Goal: Task Accomplishment & Management: Use online tool/utility

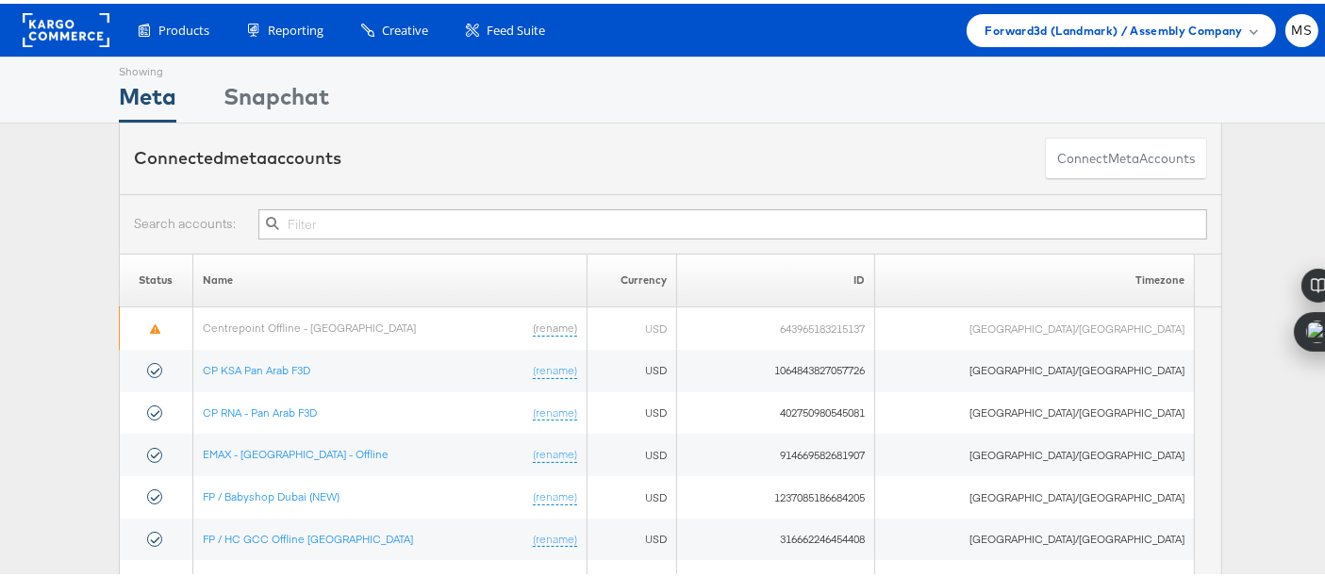
click at [374, 224] on input "text" at bounding box center [732, 221] width 948 height 30
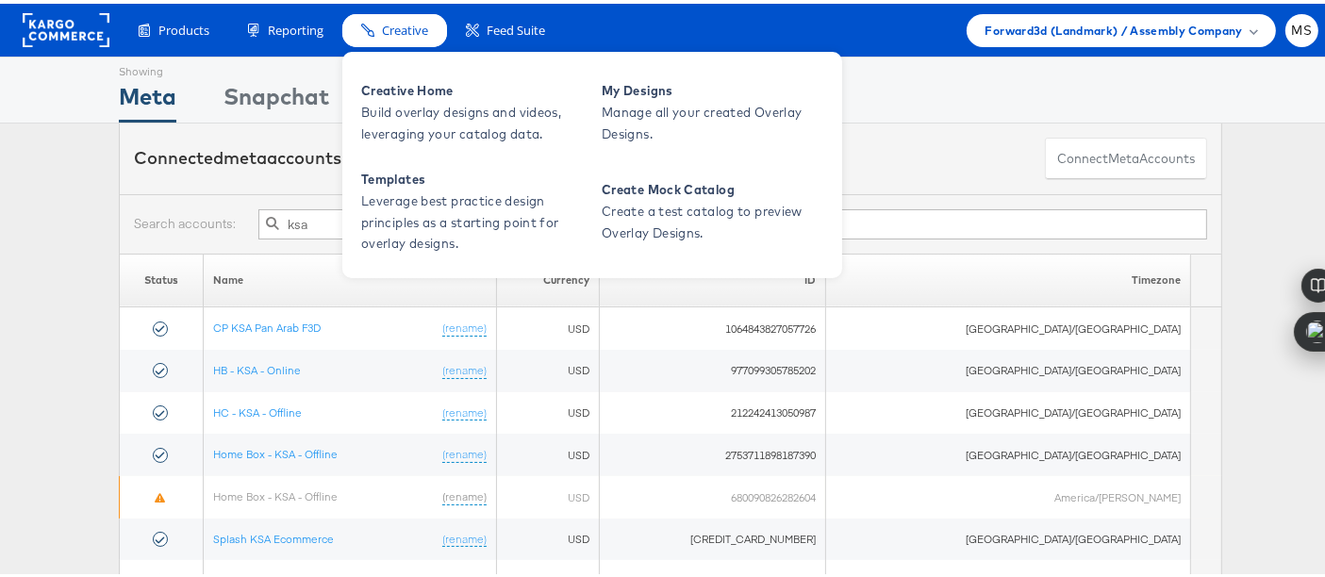
type input "ksa"
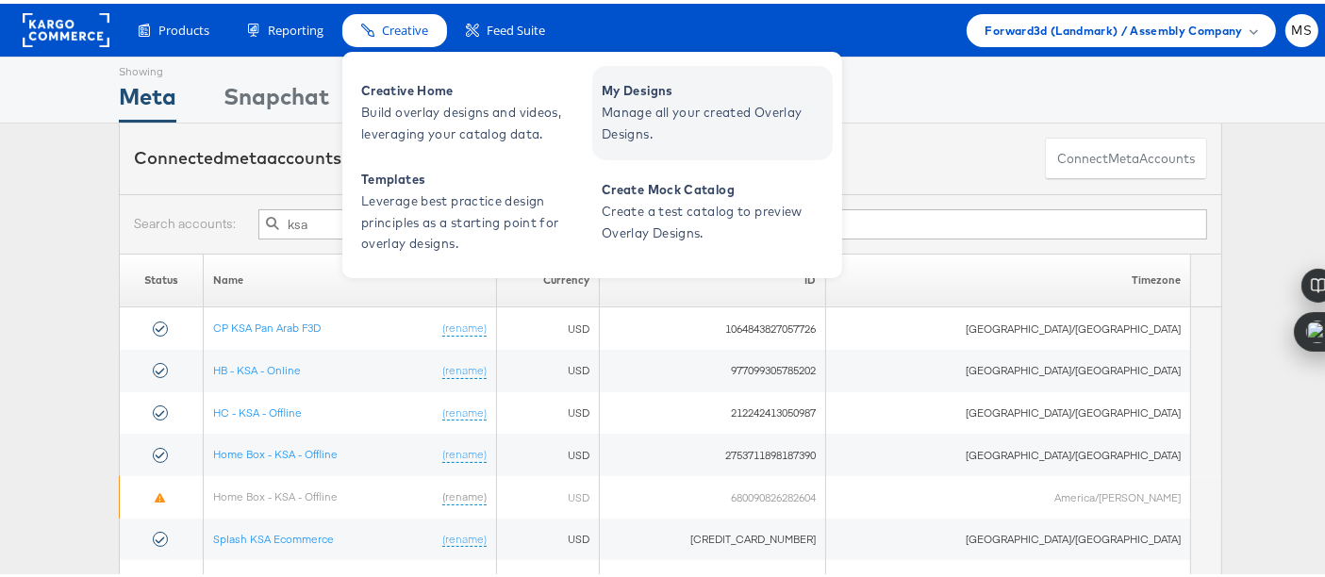
click at [608, 102] on span "Manage all your created Overlay Designs." at bounding box center [714, 119] width 226 height 43
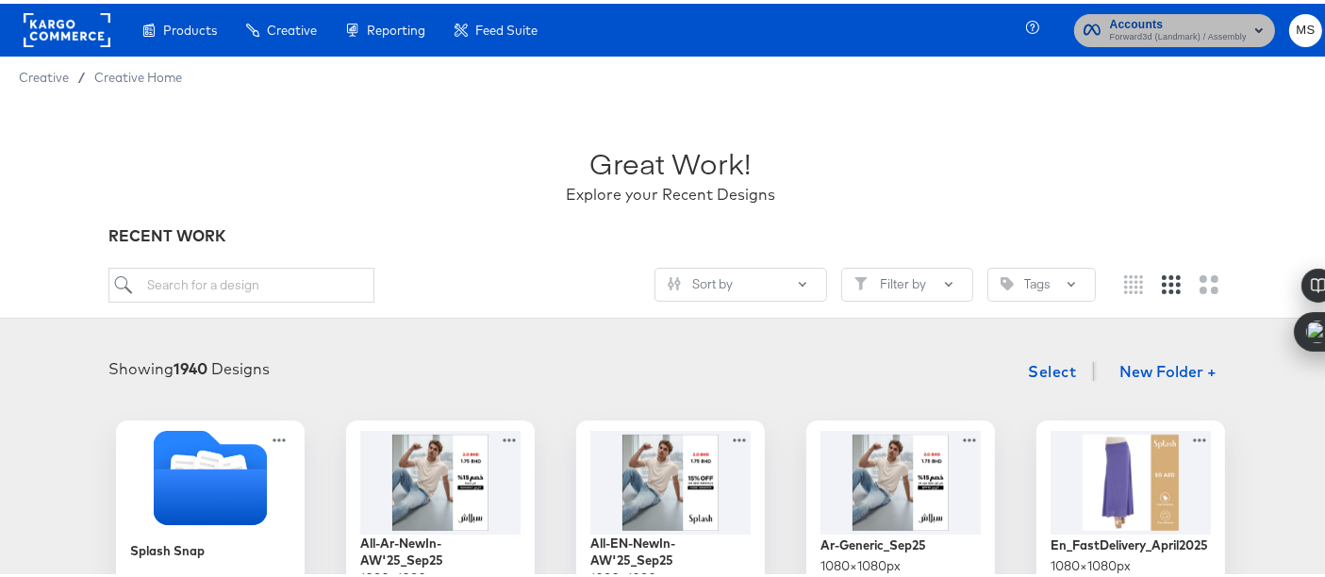
click at [1225, 24] on span "Accounts" at bounding box center [1178, 21] width 137 height 20
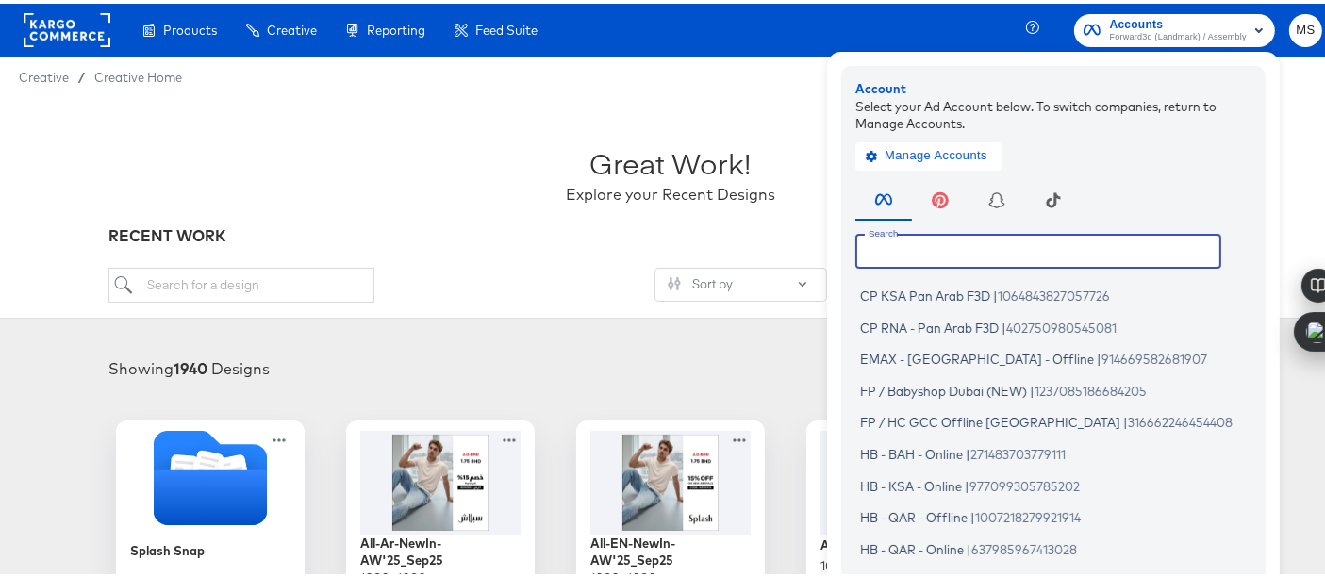
click at [1063, 256] on input "text" at bounding box center [1038, 247] width 366 height 34
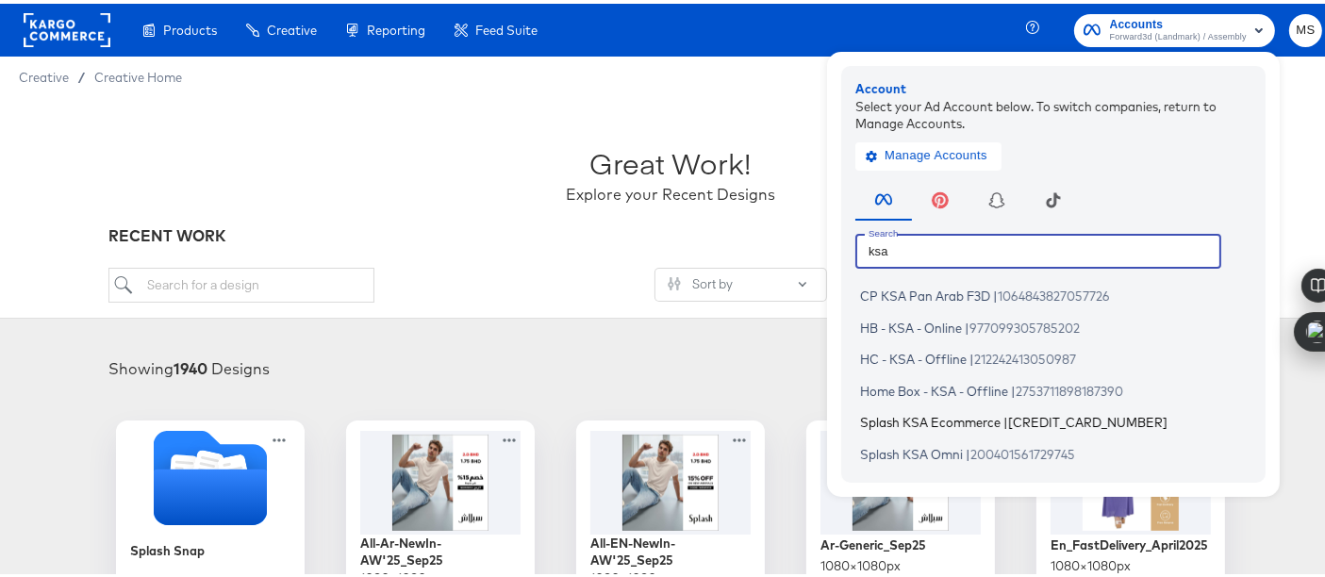
type input "ksa"
click at [932, 428] on li "Splash KSA Ecommerce | 166760197208266" at bounding box center [1057, 418] width 405 height 27
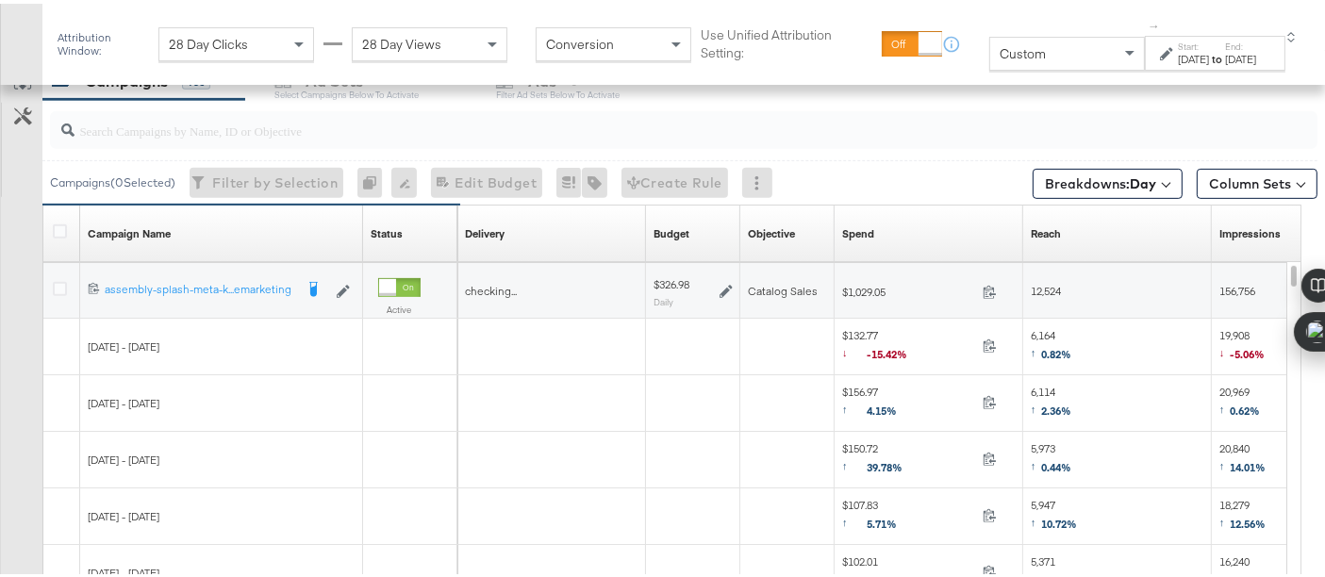
scroll to position [834, 0]
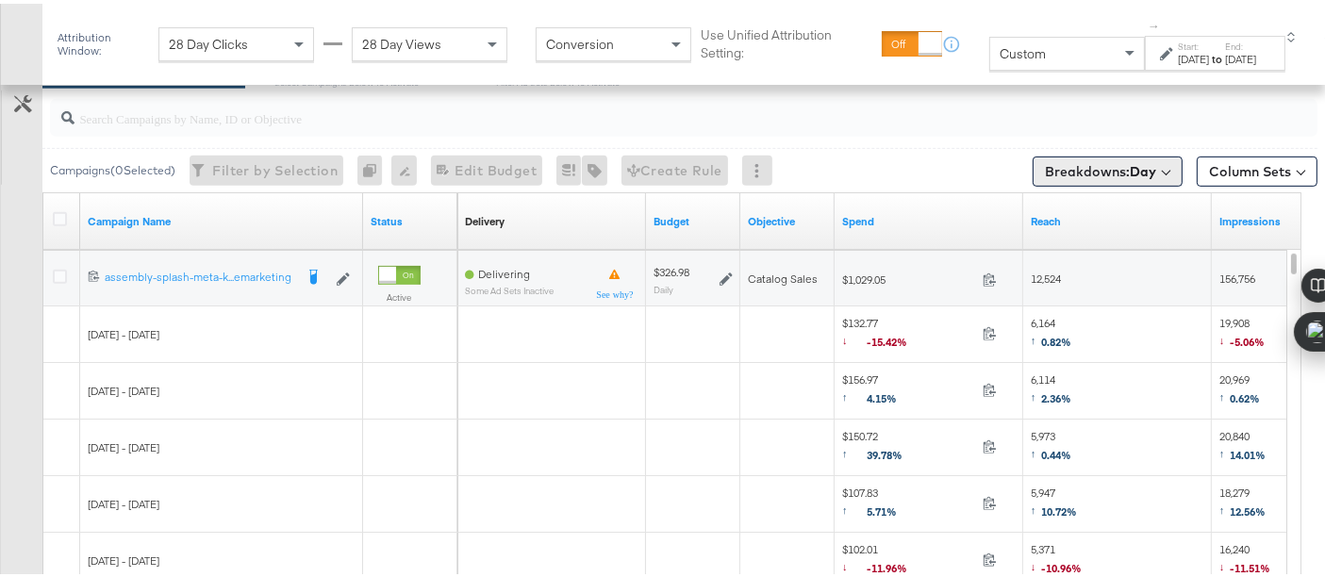
click at [1165, 157] on button "Breakdowns: Day" at bounding box center [1107, 168] width 150 height 30
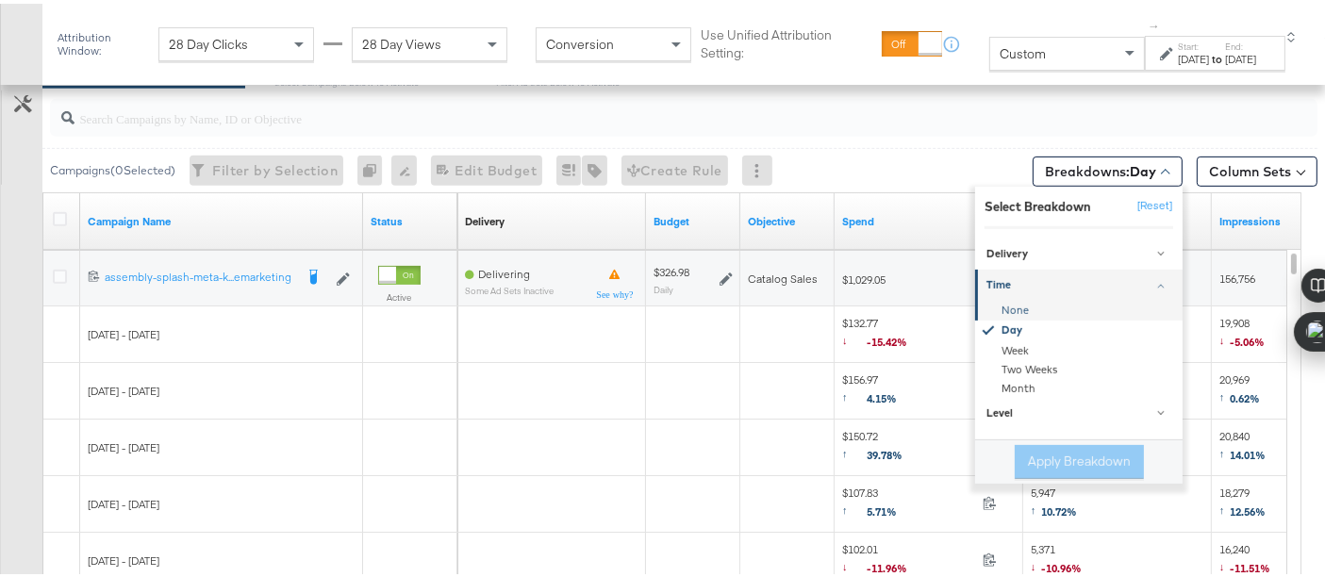
click at [1017, 306] on div "None" at bounding box center [1080, 306] width 205 height 19
click at [1075, 451] on button "Apply Breakdown" at bounding box center [1078, 458] width 129 height 34
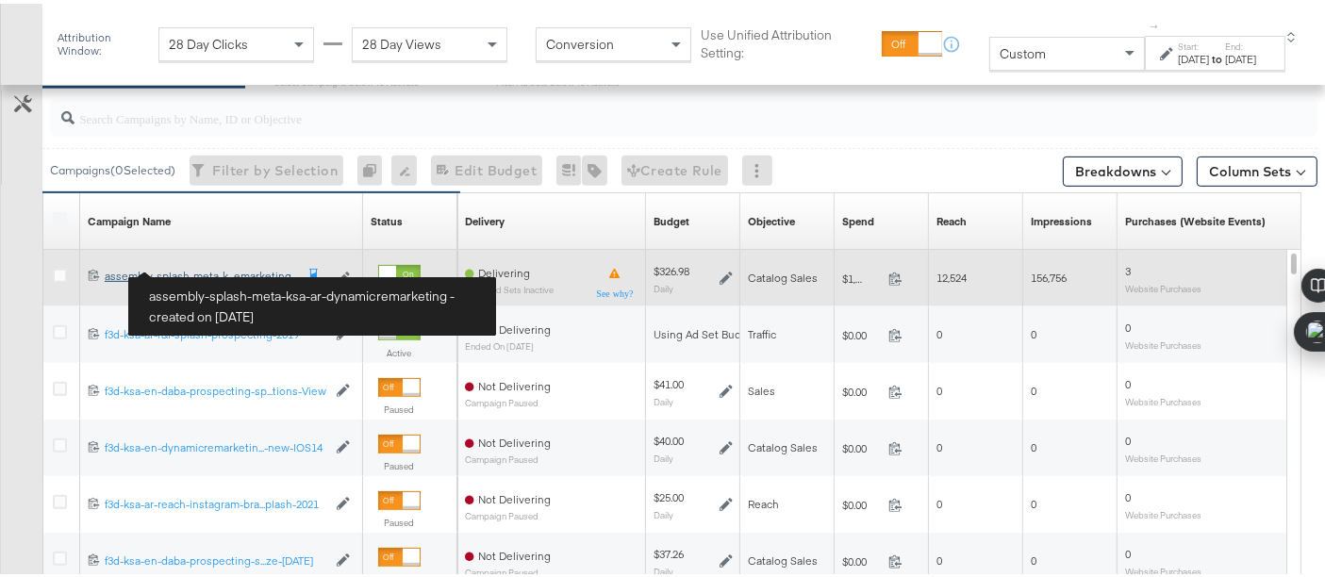
click at [207, 265] on div "assembly-splash-meta-ksa-ar-dynamicremarketing assembly-splash-meta-k...emarket…" at bounding box center [199, 272] width 189 height 15
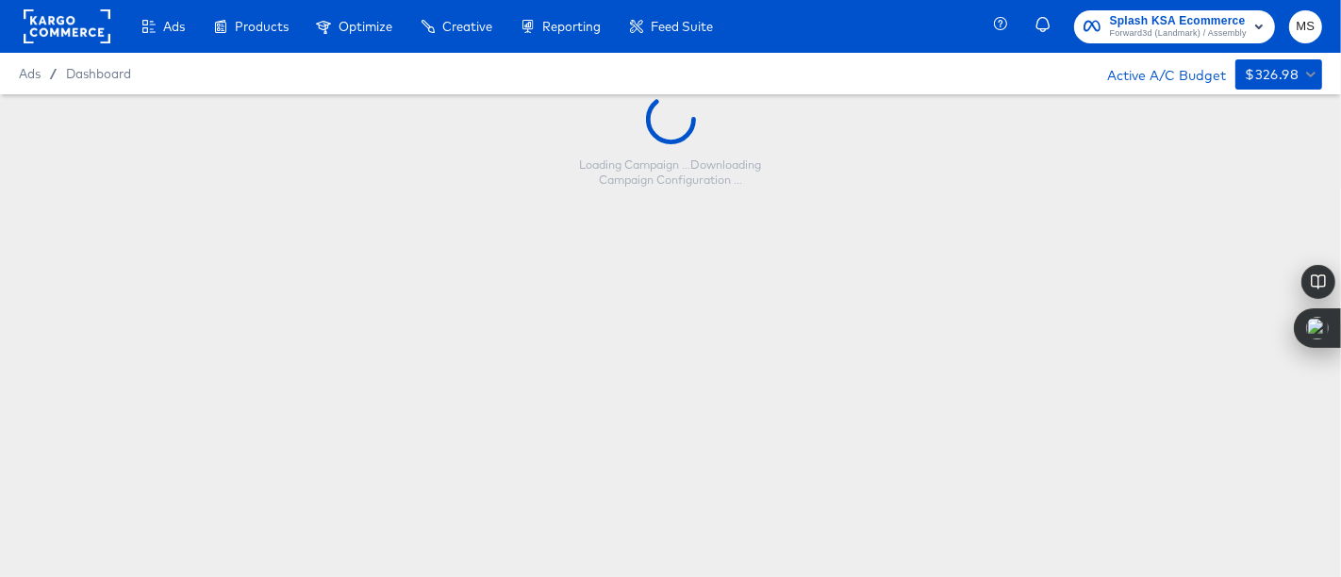
drag, startPoint x: 1339, startPoint y: 49, endPoint x: 1338, endPoint y: 226, distance: 177.2
click at [1338, 226] on html "Ads Products Optimize Creative Reporting Feed Suite Splash KSA Ecommerce Forwar…" at bounding box center [670, 288] width 1341 height 577
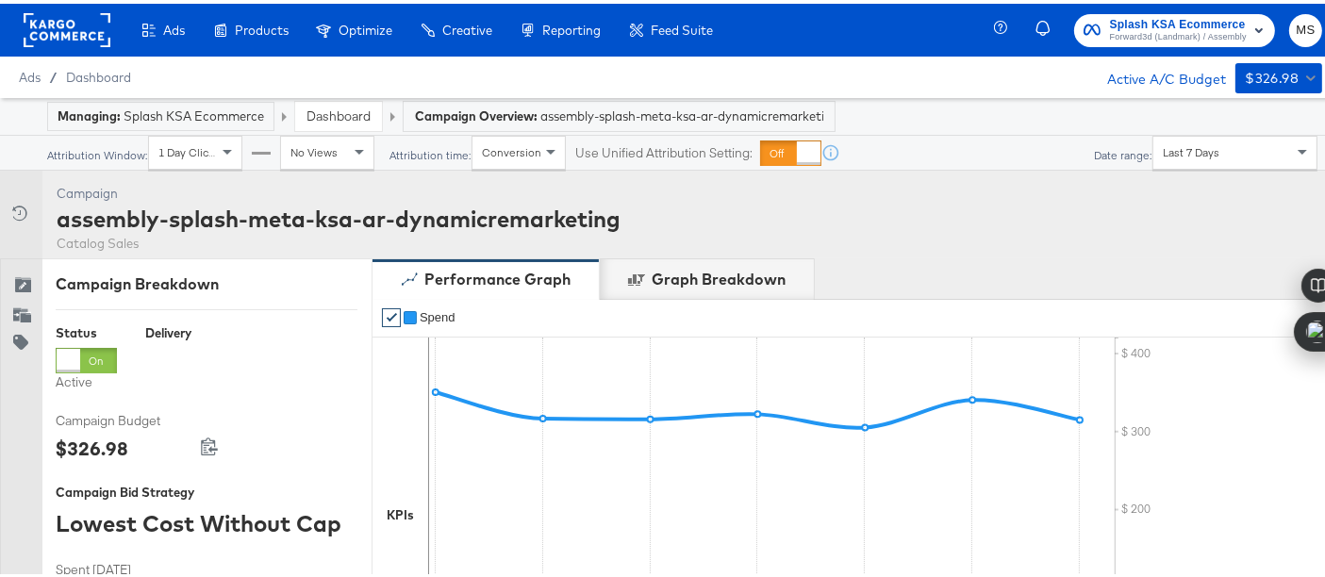
scroll to position [842, 0]
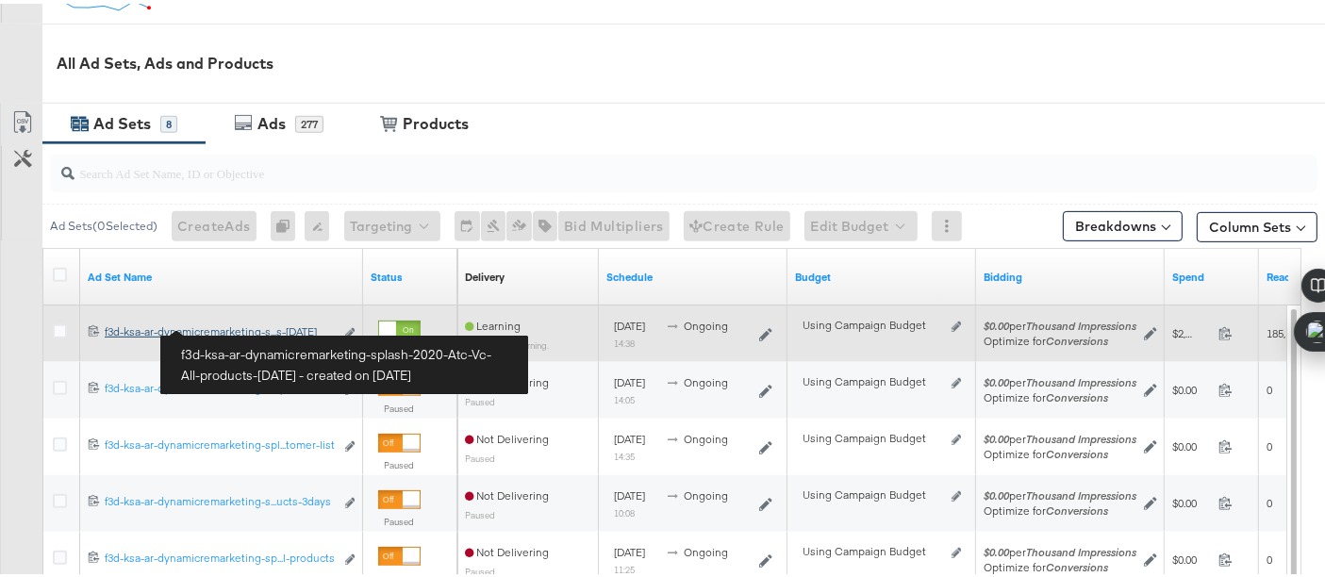
click at [231, 323] on div "f3d-ksa-ar-dynamicremarketing-splash-2020-Atc-Vc-All-products-[DATE] f3d-ksa-ar…" at bounding box center [219, 328] width 229 height 15
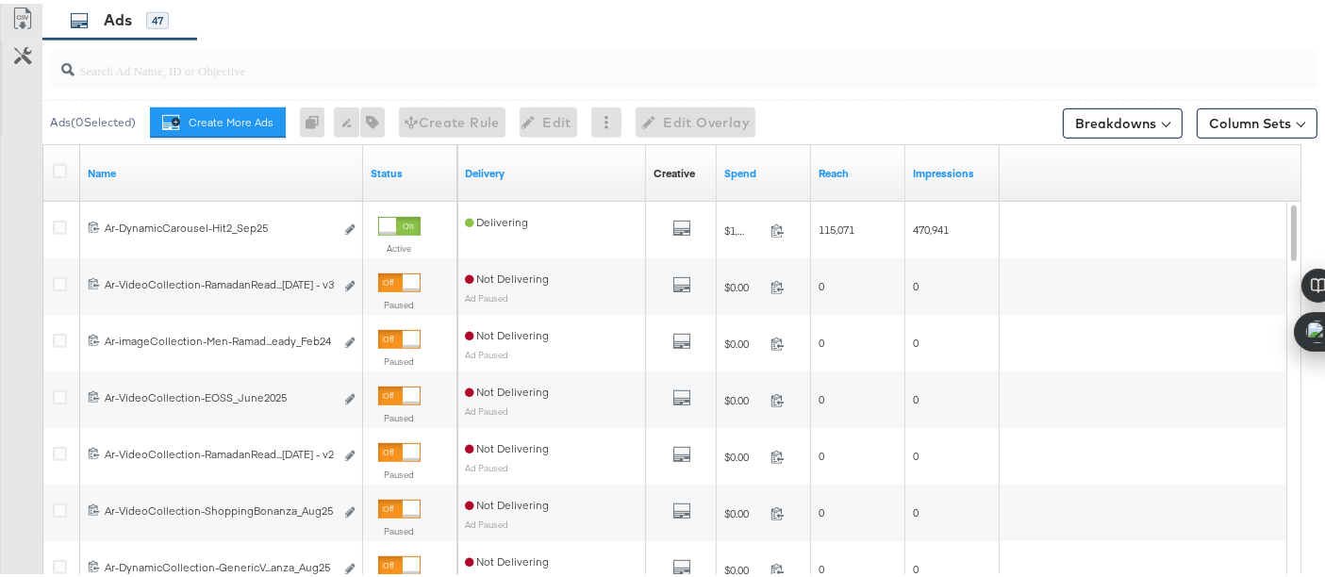
scroll to position [1035, 0]
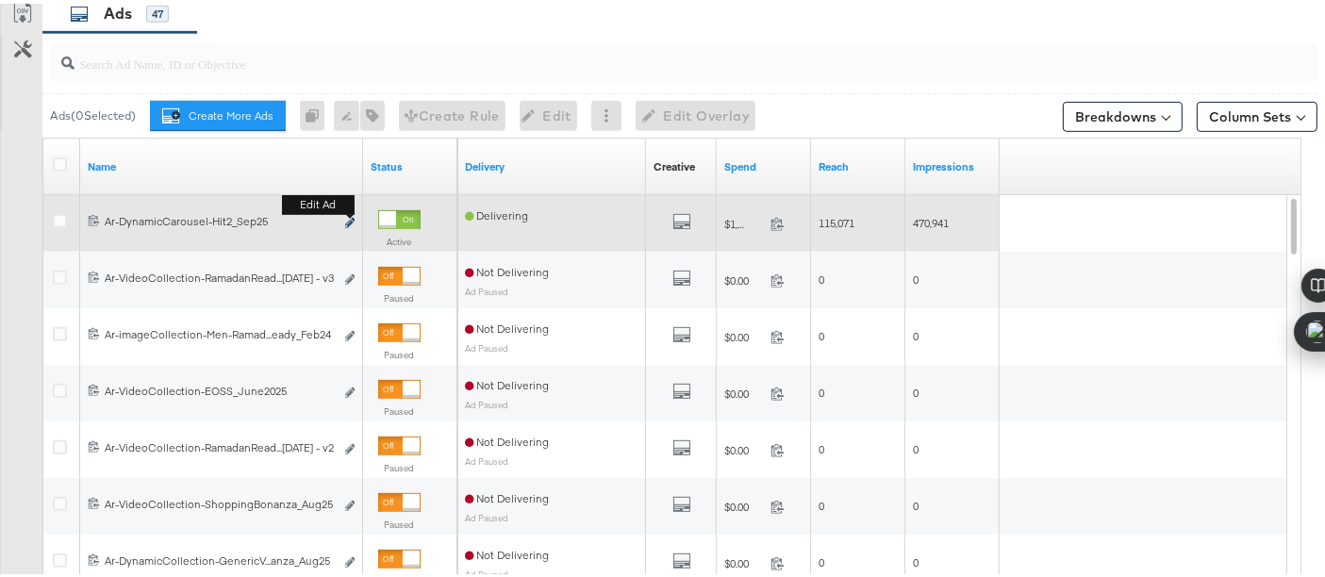
click at [347, 214] on icon "link" at bounding box center [349, 219] width 9 height 10
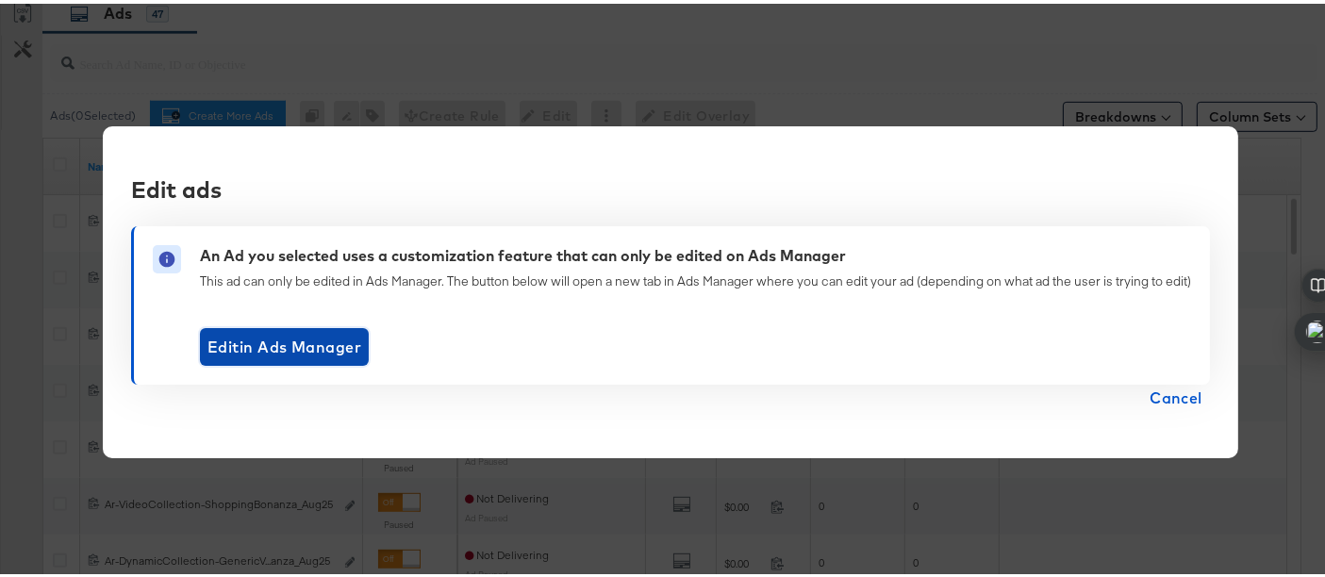
click at [303, 338] on span "Edit in Ads Manager" at bounding box center [284, 343] width 154 height 26
